Goal: Information Seeking & Learning: Learn about a topic

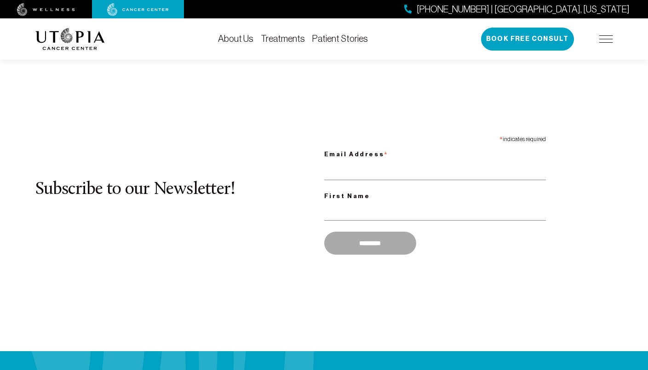
scroll to position [696, 0]
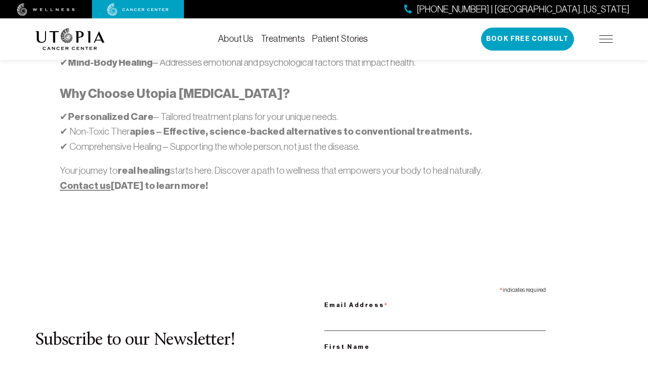
click at [434, 312] on input "Email Address *" at bounding box center [435, 321] width 222 height 19
type input "**********"
click at [434, 353] on input "First Name" at bounding box center [435, 362] width 222 height 19
type input "******"
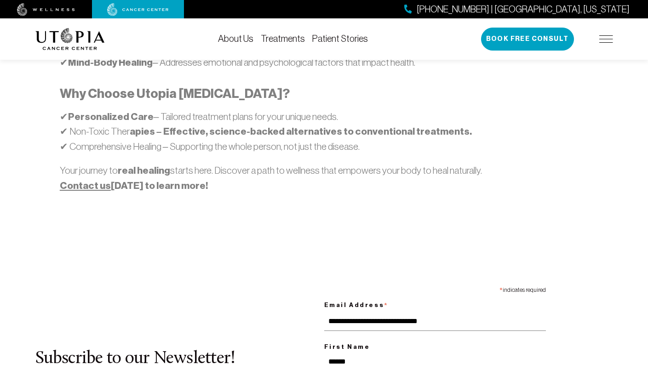
click at [138, 9] on img at bounding box center [138, 9] width 62 height 13
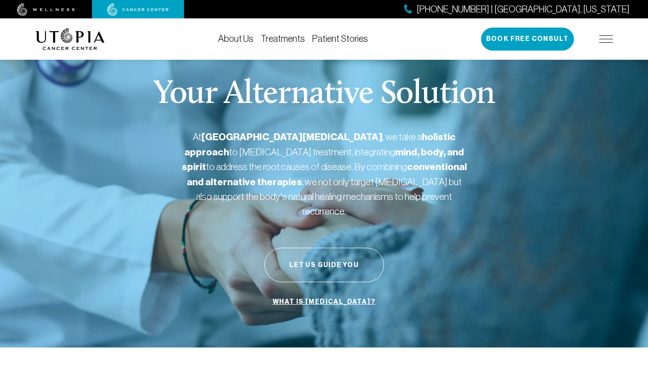
click at [324, 293] on link "What is [MEDICAL_DATA]?" at bounding box center [323, 301] width 107 height 17
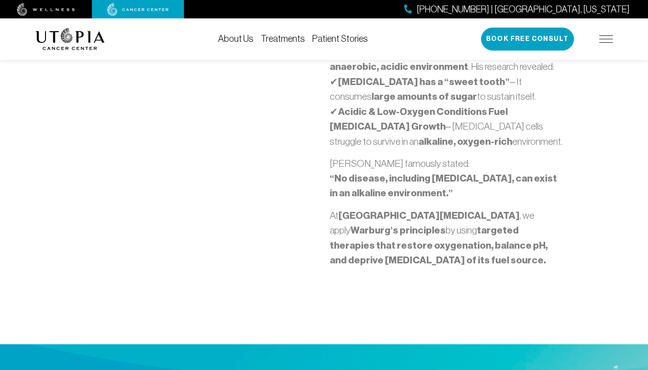
scroll to position [724, 0]
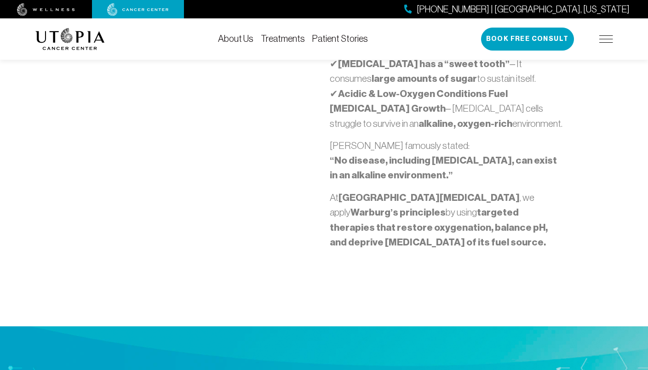
click at [283, 39] on link "Treatments" at bounding box center [283, 39] width 44 height 10
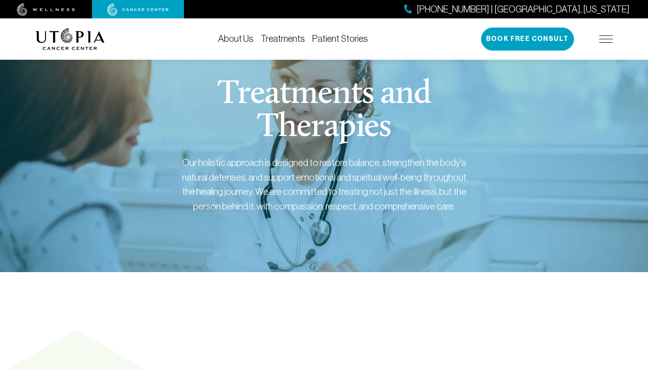
click at [564, 9] on span "[PHONE_NUMBER] | [GEOGRAPHIC_DATA], [US_STATE]" at bounding box center [522, 9] width 213 height 13
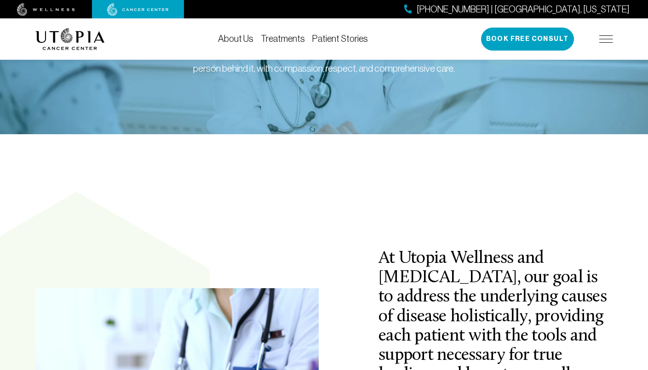
scroll to position [155, 0]
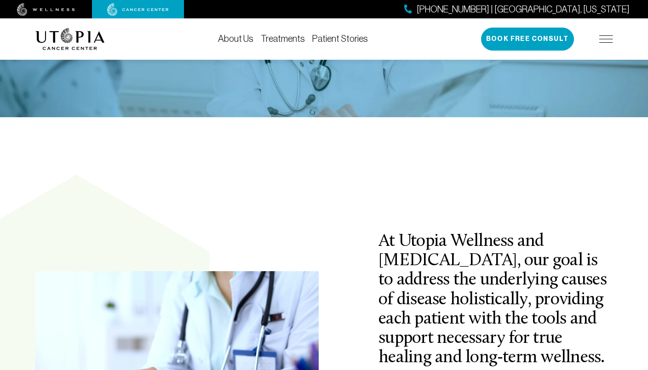
click at [564, 9] on span "[PHONE_NUMBER] | [GEOGRAPHIC_DATA], [US_STATE]" at bounding box center [522, 9] width 213 height 13
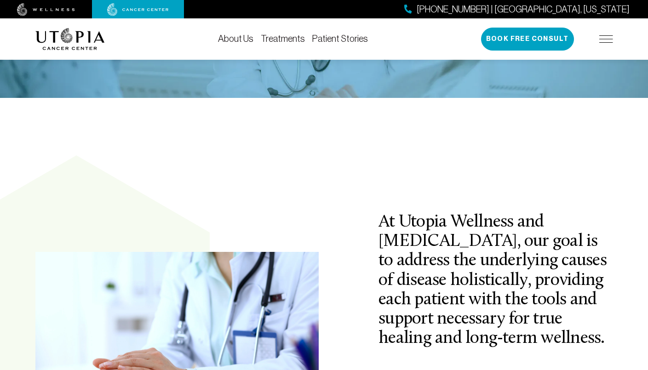
scroll to position [213, 0]
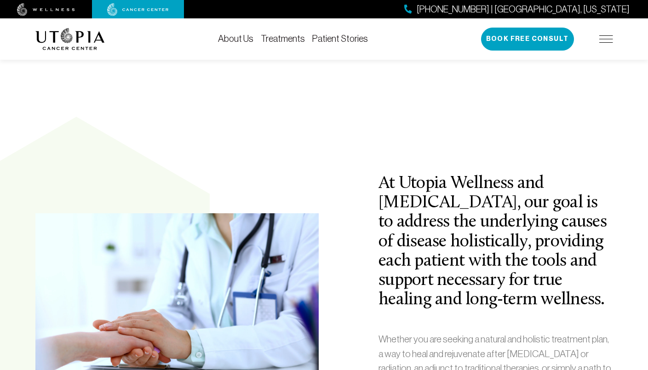
click at [283, 39] on link "Treatments" at bounding box center [283, 39] width 44 height 10
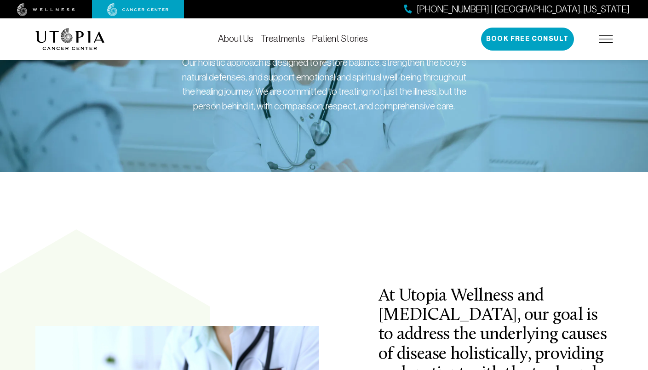
scroll to position [122, 0]
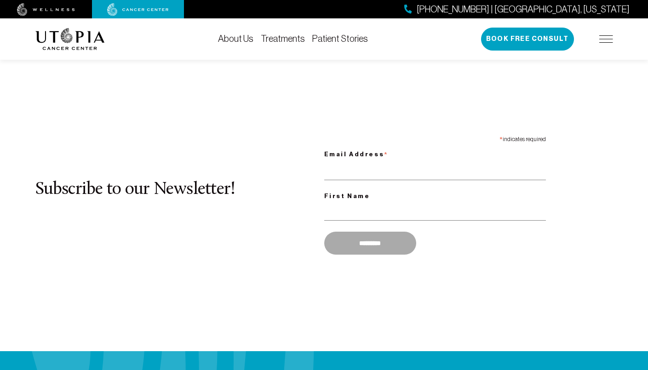
scroll to position [874, 0]
